Goal: Information Seeking & Learning: Learn about a topic

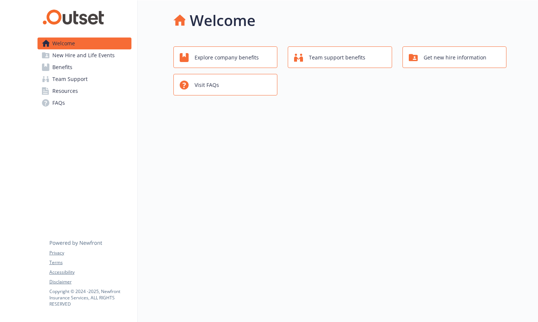
click at [252, 62] on span "Explore company benefits" at bounding box center [226, 57] width 64 height 14
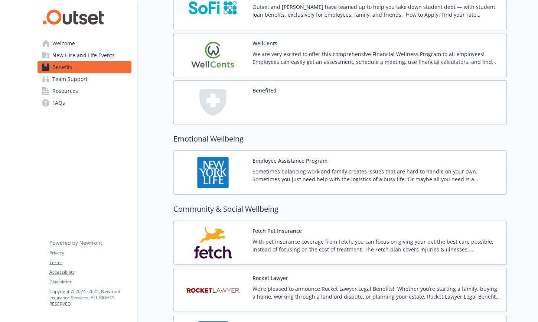
scroll to position [991, 0]
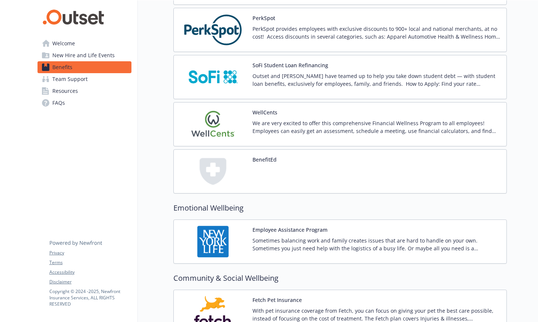
click at [345, 243] on p "Sometimes balancing work and family creates issues that are hard to handle on y…" at bounding box center [376, 244] width 248 height 16
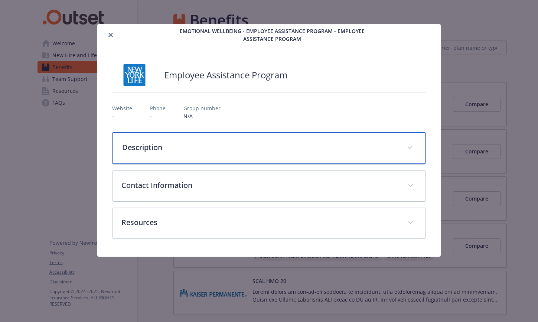
click at [343, 151] on p "Description" at bounding box center [260, 147] width 276 height 11
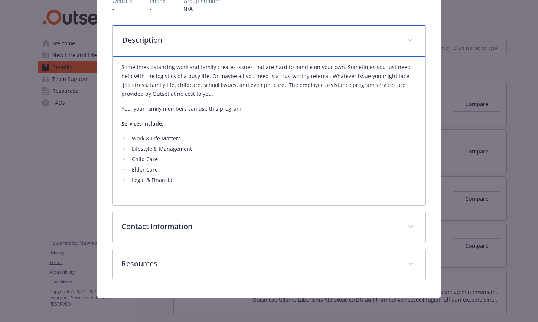
scroll to position [107, 0]
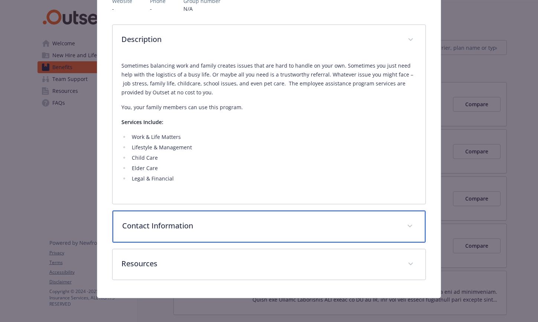
click at [350, 225] on p "Contact Information" at bounding box center [260, 225] width 276 height 11
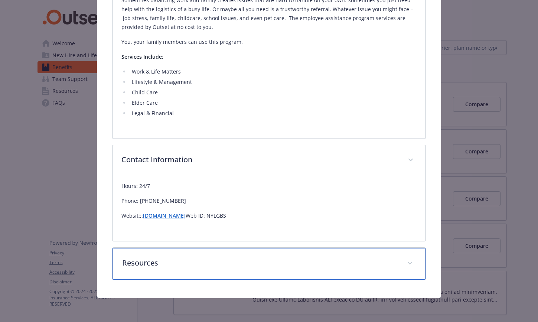
click at [343, 267] on p "Resources" at bounding box center [260, 262] width 276 height 11
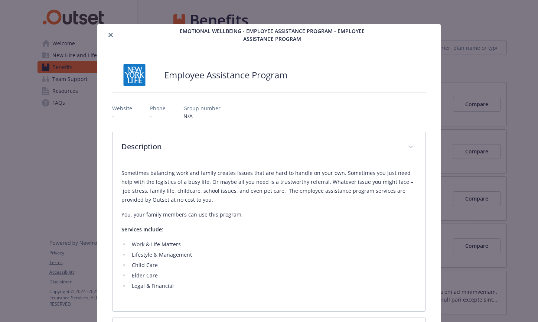
scroll to position [0, 0]
click at [110, 33] on icon "close" at bounding box center [110, 35] width 4 height 4
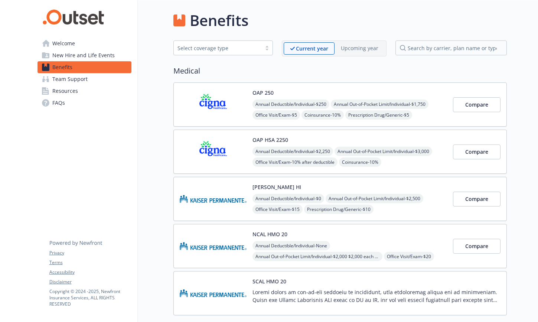
click at [91, 83] on link "Team Support" at bounding box center [84, 79] width 94 height 12
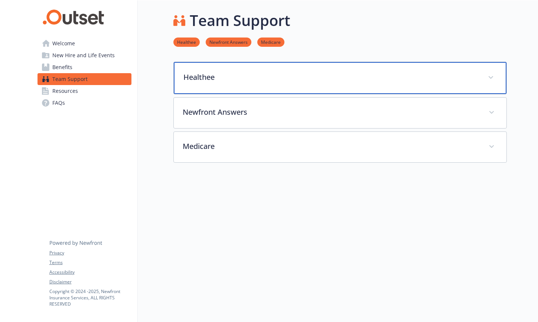
click at [245, 84] on div "Healthee" at bounding box center [340, 78] width 333 height 32
